Goal: Ask a question

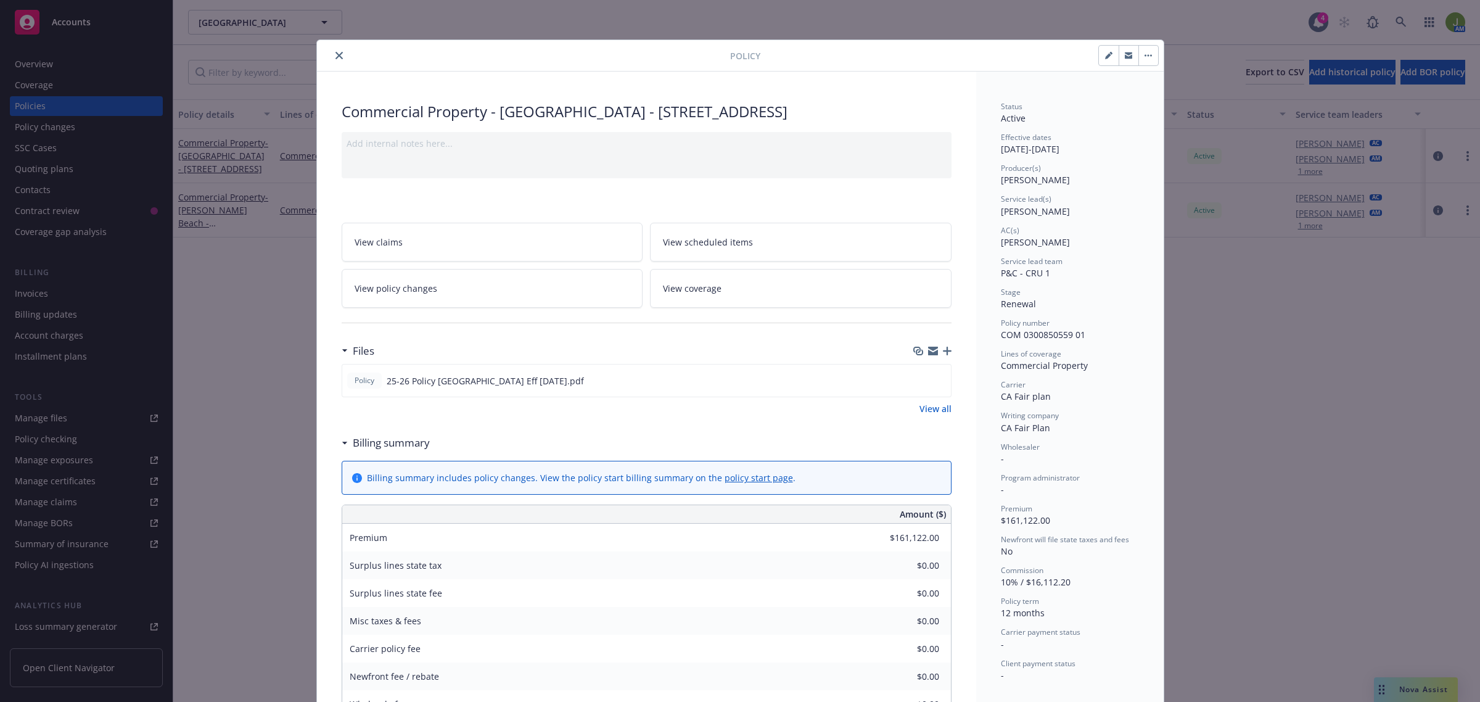
scroll to position [37, 0]
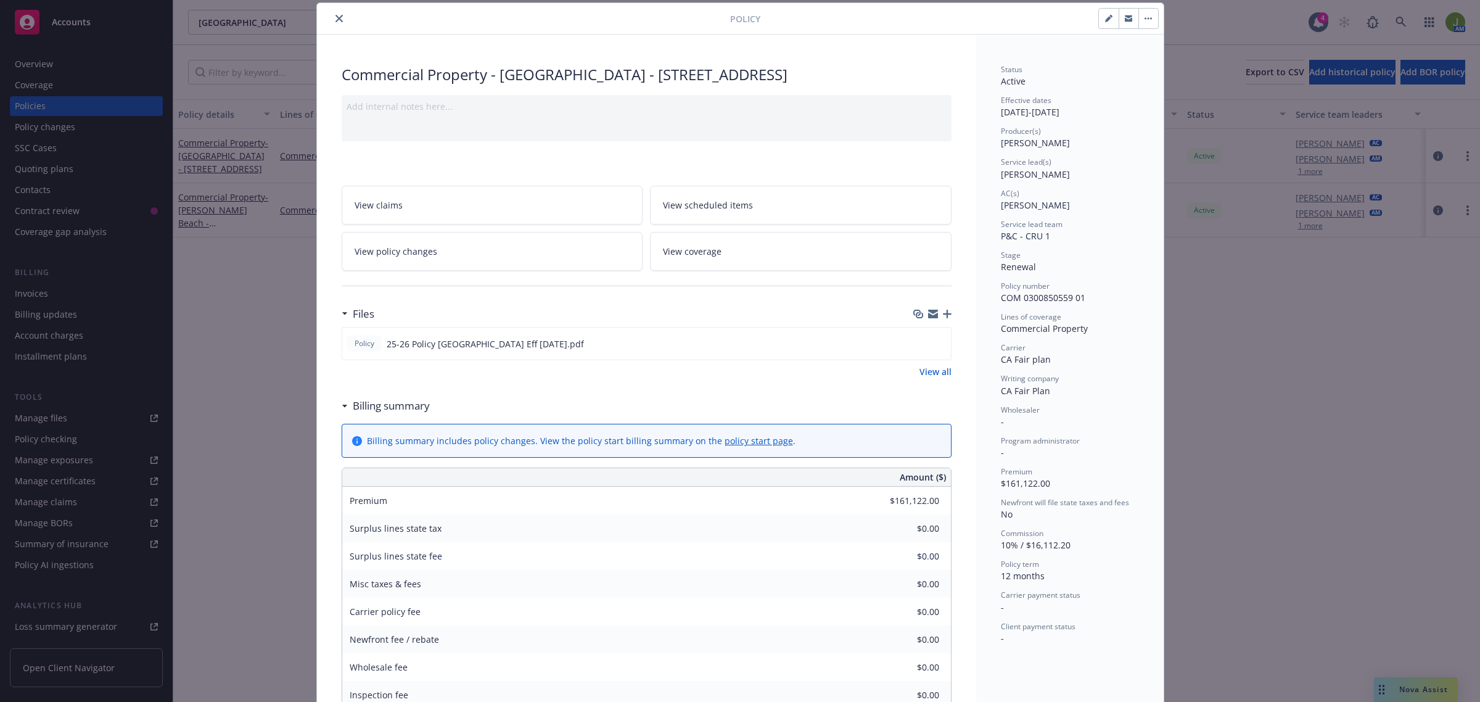
click at [336, 17] on icon "close" at bounding box center [339, 18] width 7 height 7
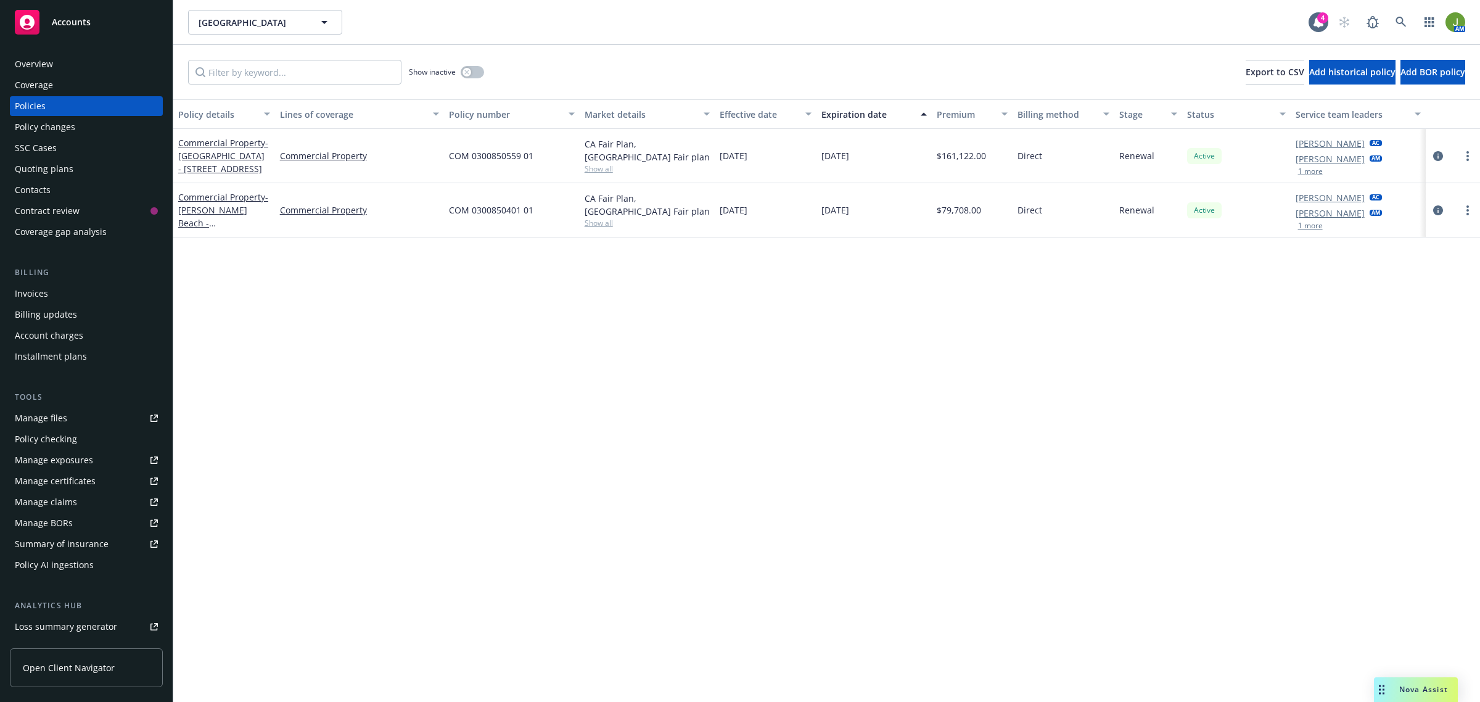
click at [1406, 695] on span "Nova Assist" at bounding box center [1424, 689] width 49 height 10
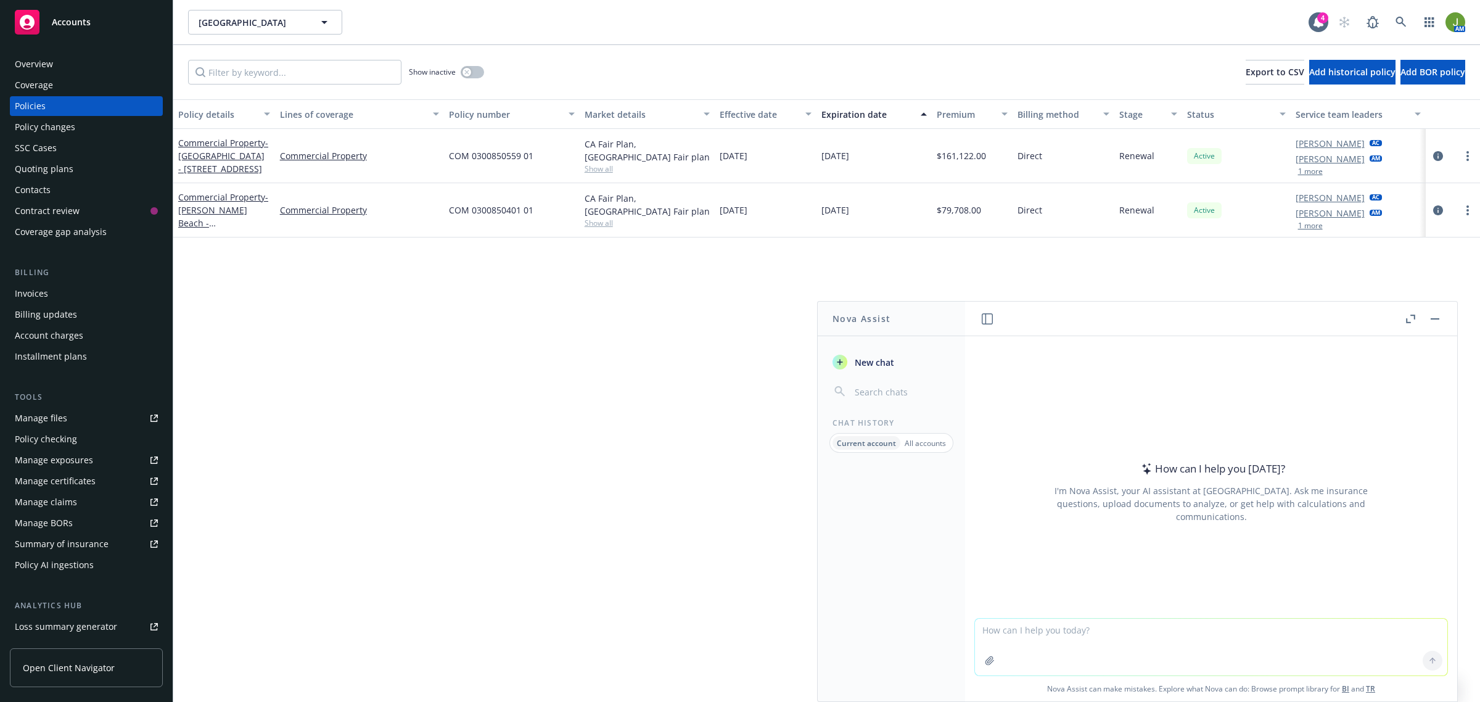
click at [1107, 643] on textarea at bounding box center [1211, 647] width 473 height 57
drag, startPoint x: 1173, startPoint y: 631, endPoint x: 1188, endPoint y: 633, distance: 15.0
click at [1177, 633] on textarea "how many days are there from [DATE] -" at bounding box center [1211, 646] width 473 height 58
type textarea "how many days are there from [DATE] - [DATE]"
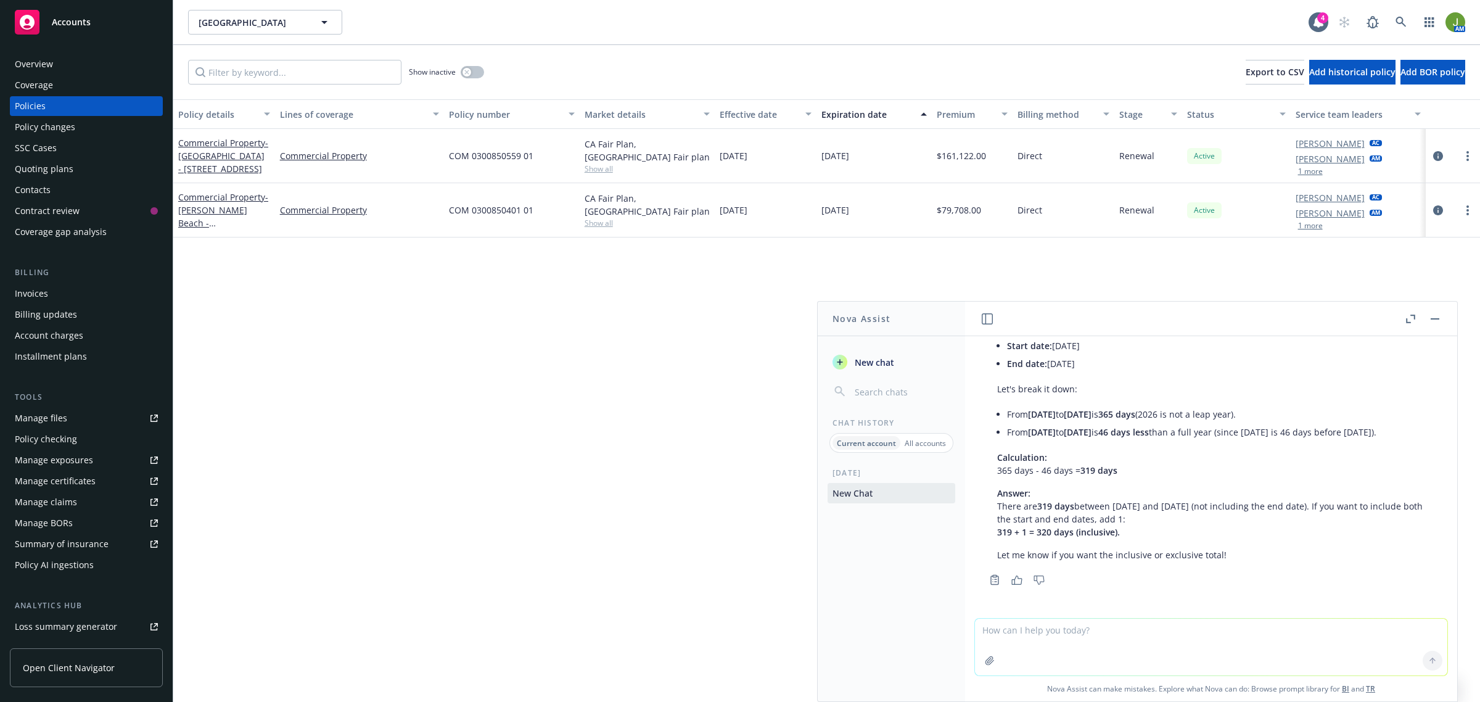
scroll to position [88, 0]
click at [1041, 635] on textarea at bounding box center [1211, 647] width 473 height 57
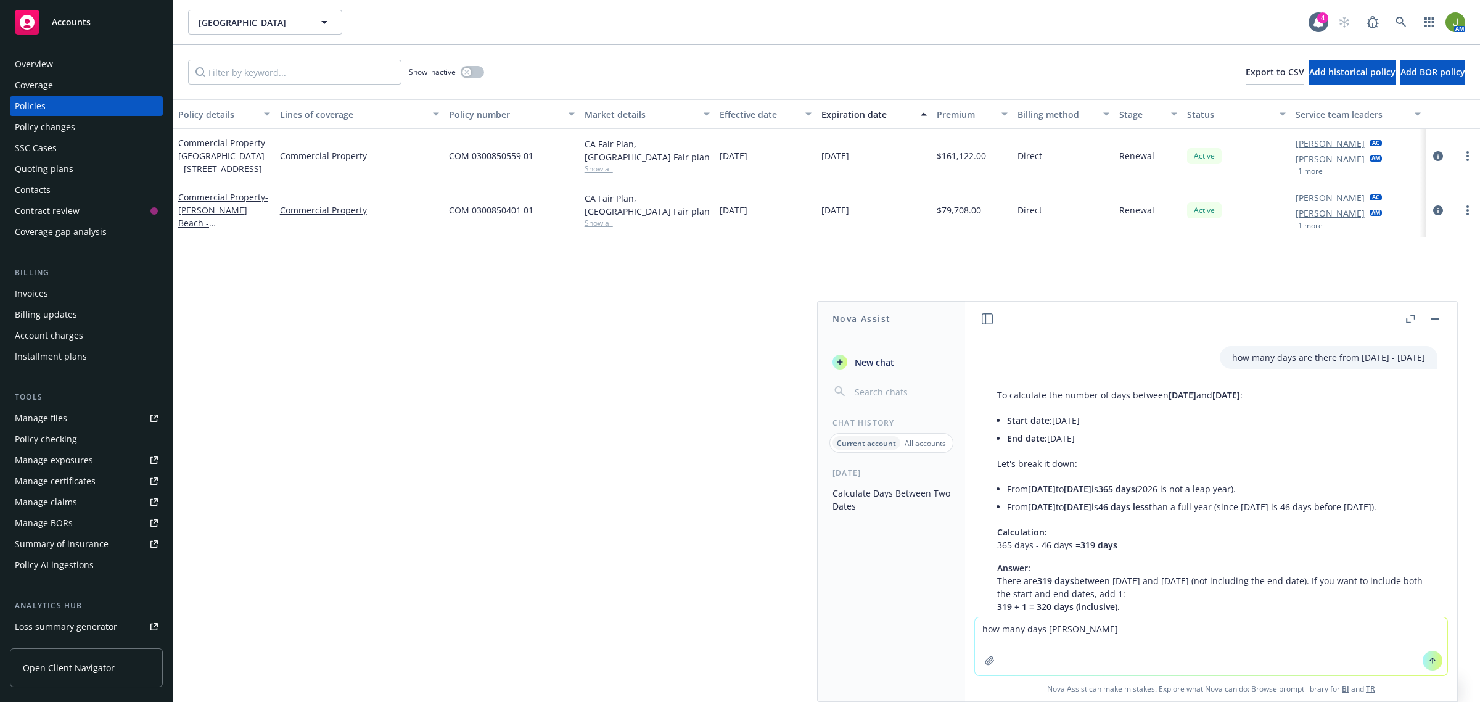
scroll to position [88, 0]
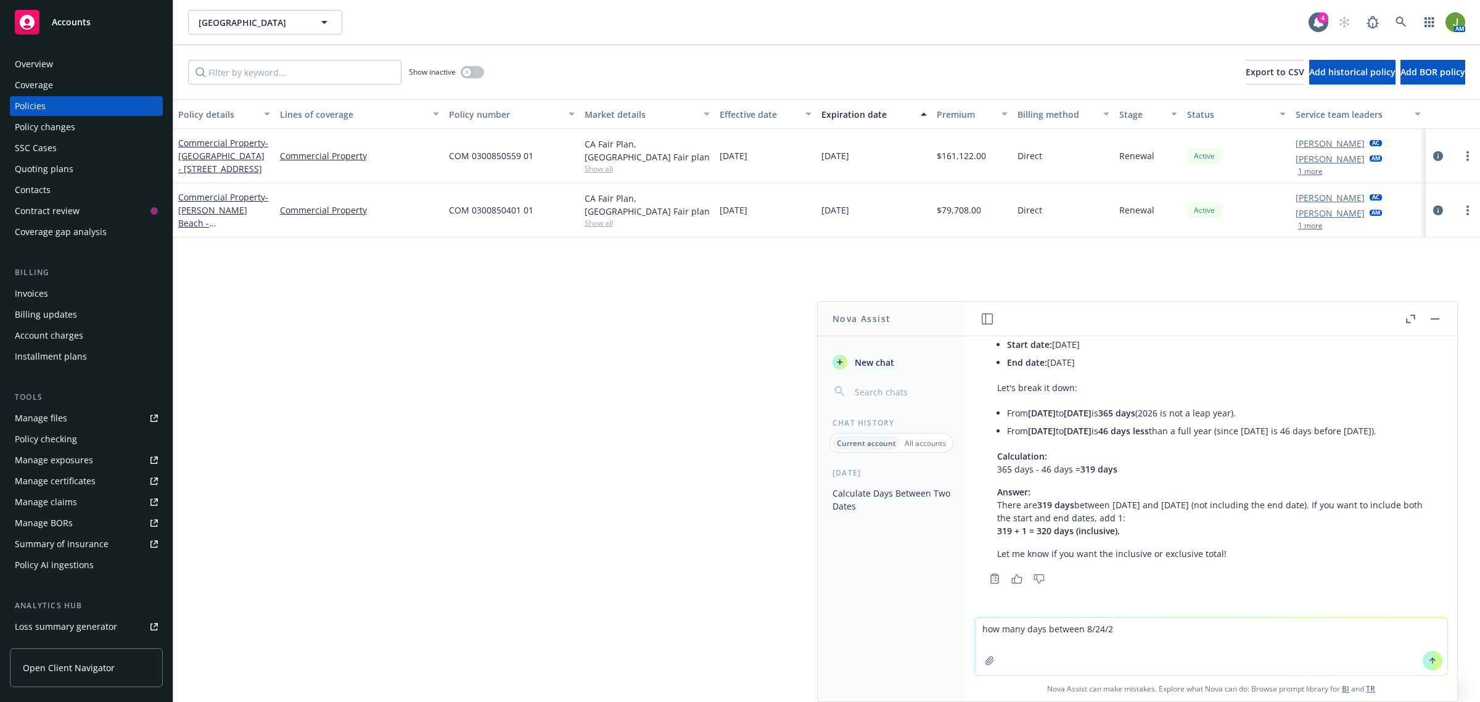
type textarea "how many days between [DATE]"
drag, startPoint x: 1130, startPoint y: 635, endPoint x: 921, endPoint y: 624, distance: 209.4
click at [965, 624] on div "Nova Assist New chat Chat History Current account All accounts [DATE] Calculate…" at bounding box center [1211, 501] width 493 height 401
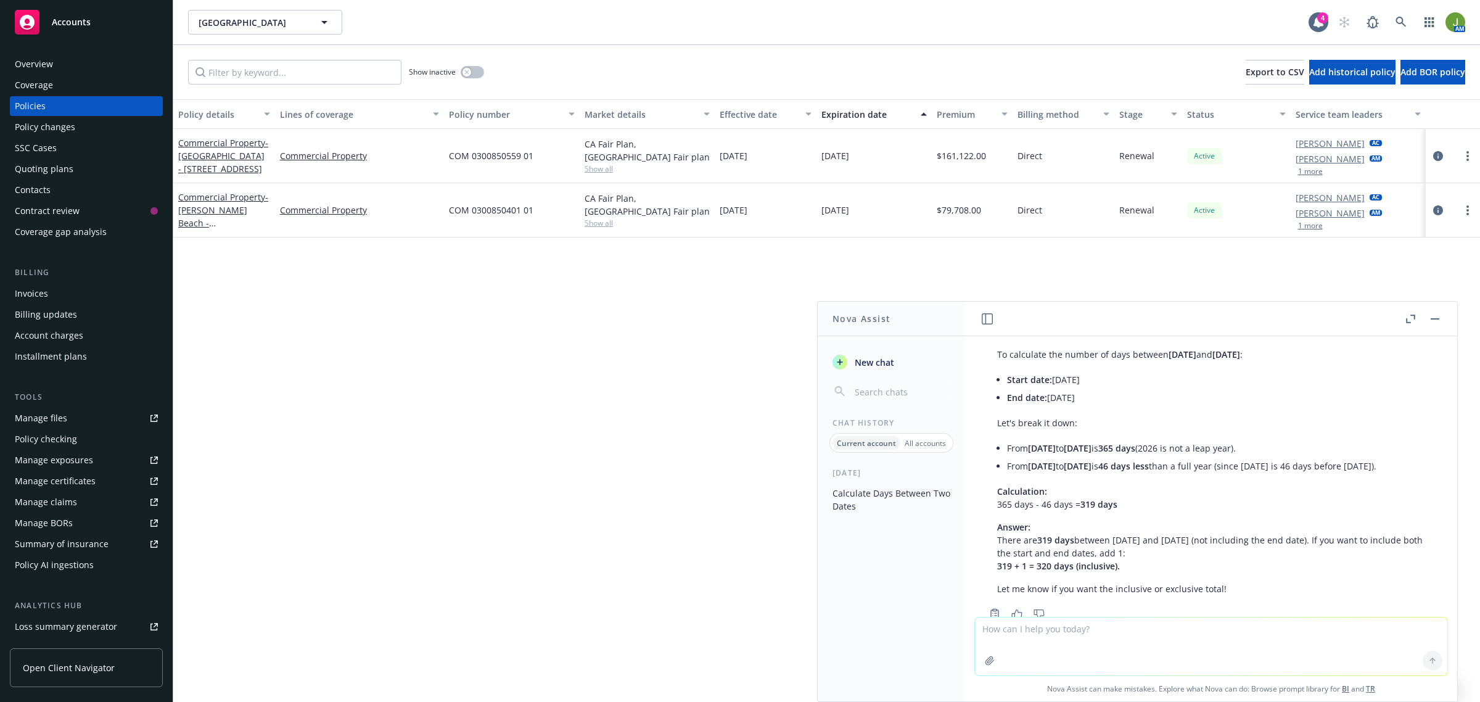
scroll to position [0, 0]
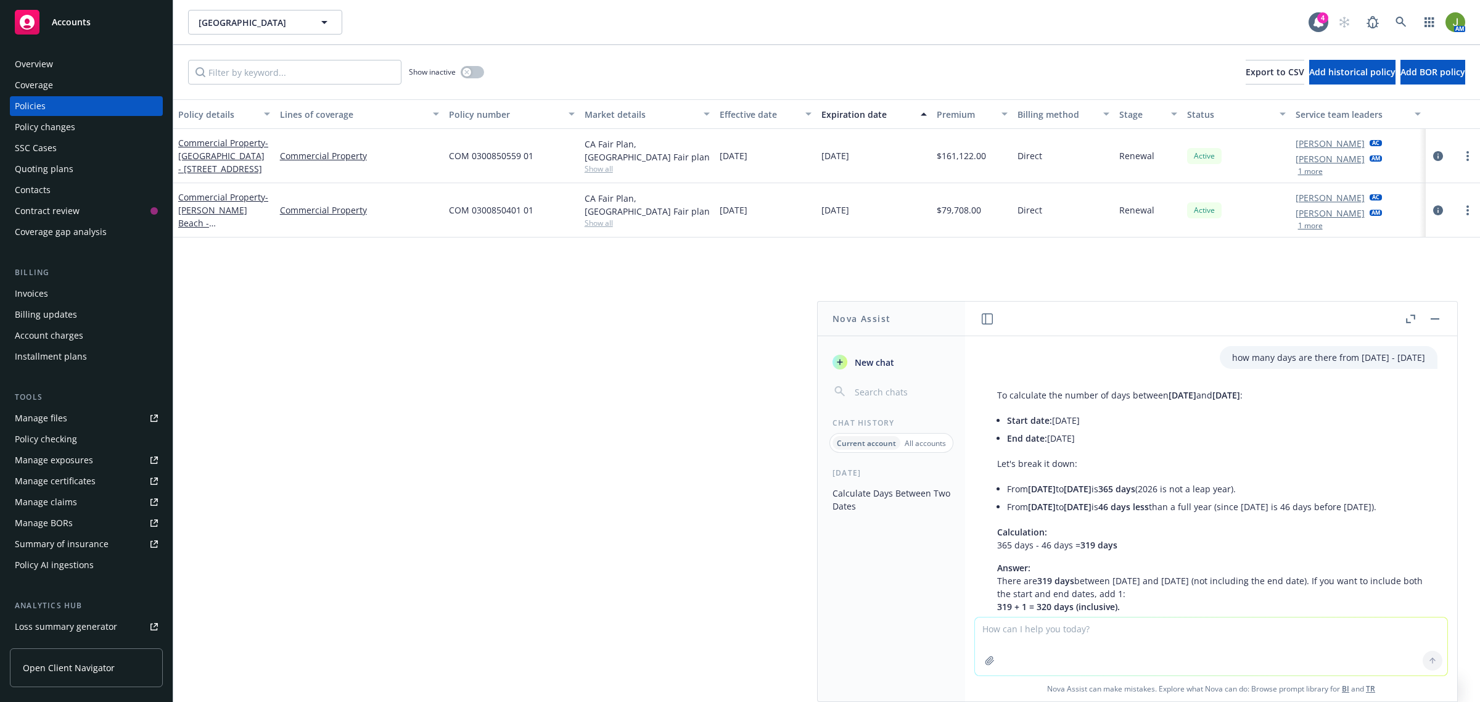
click at [1027, 639] on textarea at bounding box center [1211, 646] width 473 height 58
type textarea "how many days between [DATE] - [DATE]"
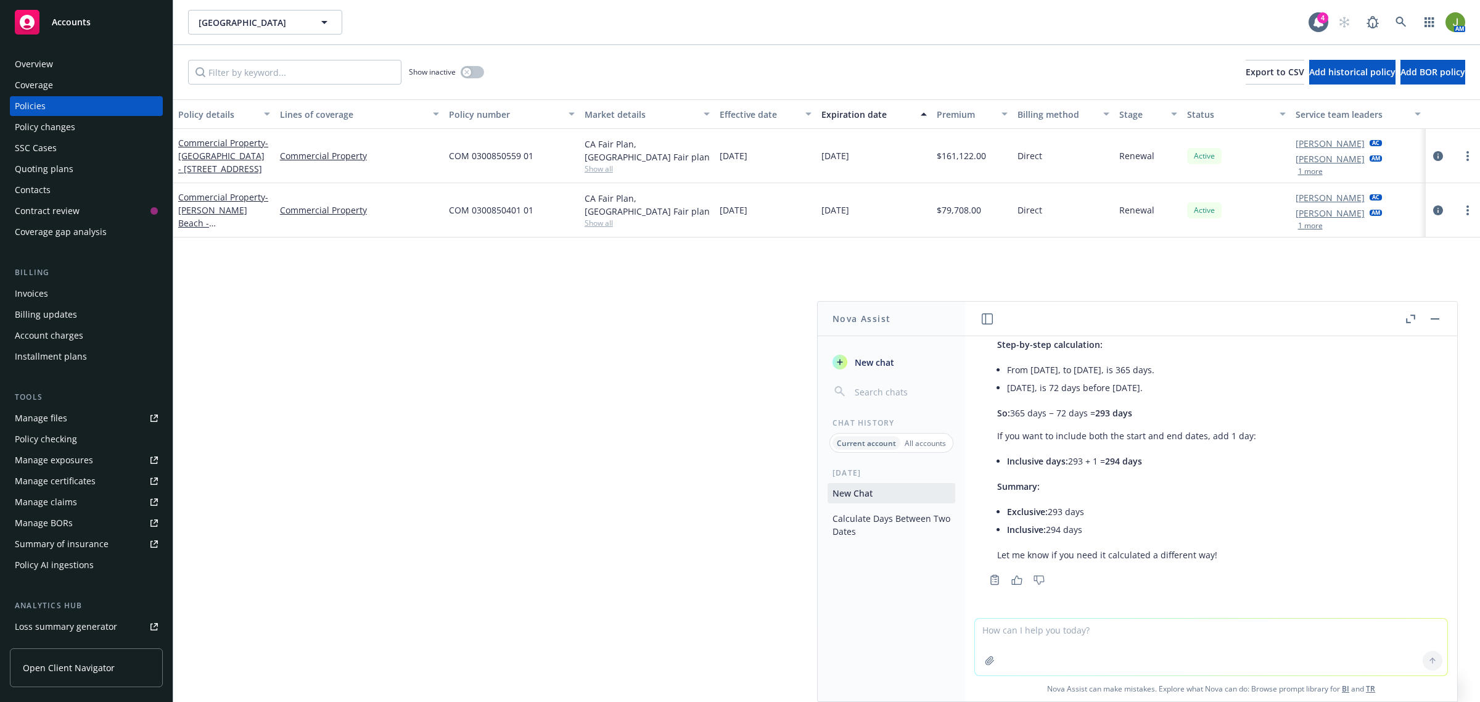
scroll to position [476, 0]
